Goal: Complete application form

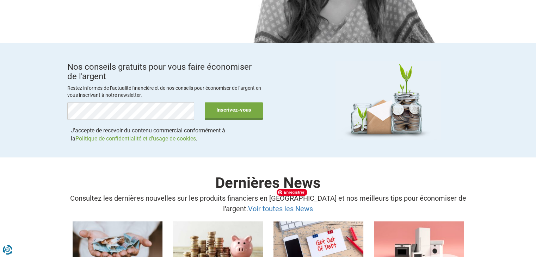
scroll to position [1093, 0]
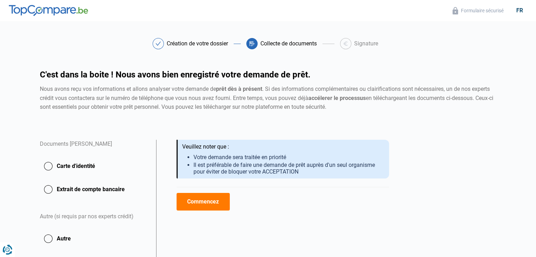
click at [47, 165] on button "Carte d'identité" at bounding box center [94, 167] width 108 height 18
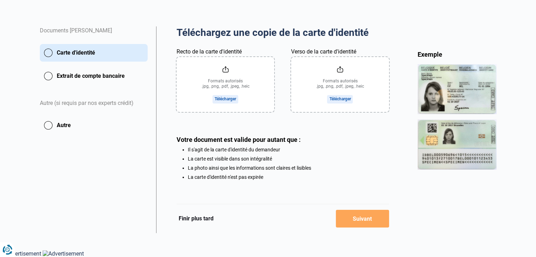
scroll to position [44, 0]
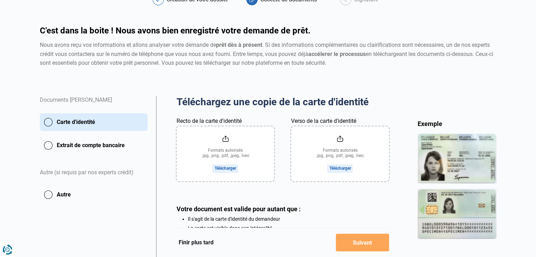
click at [227, 157] on input "Recto de la carte d'identité" at bounding box center [226, 154] width 98 height 55
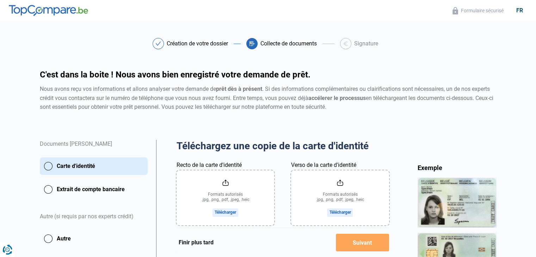
scroll to position [35, 0]
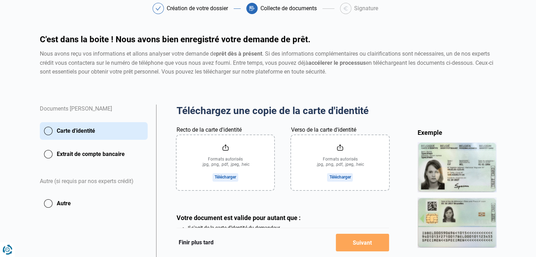
click at [51, 154] on button "Extrait de compte bancaire" at bounding box center [94, 155] width 108 height 18
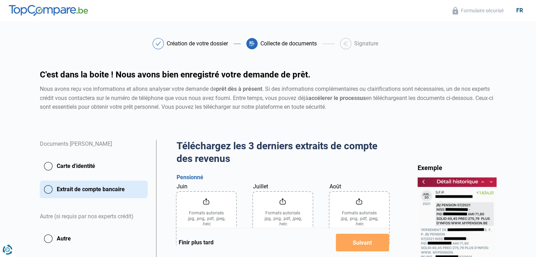
click at [213, 215] on input "Juin" at bounding box center [207, 219] width 60 height 55
